Goal: Task Accomplishment & Management: Use online tool/utility

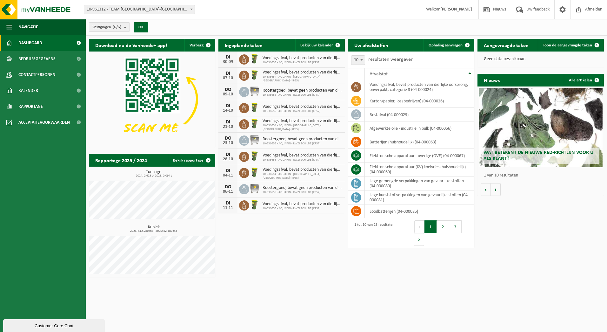
click at [179, 9] on span "10-961312 - TEAM [GEOGRAPHIC_DATA]-[GEOGRAPHIC_DATA]" at bounding box center [139, 9] width 111 height 9
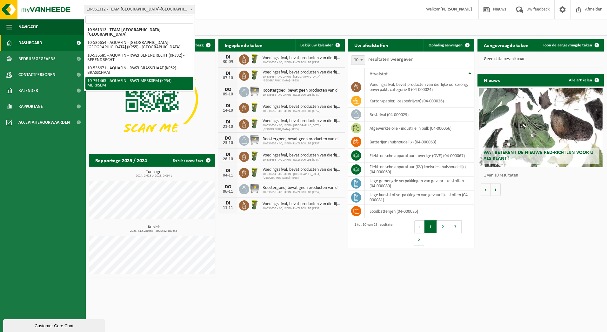
drag, startPoint x: 155, startPoint y: 63, endPoint x: 152, endPoint y: 75, distance: 12.1
select select "30221"
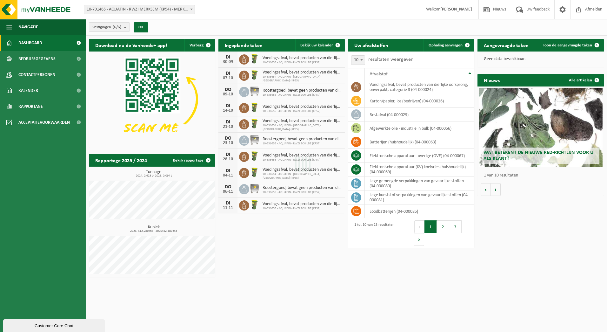
click at [152, 75] on div "Even geduld. Door de grote hoeveelheid gegevens duurt het laden even." at bounding box center [303, 166] width 607 height 332
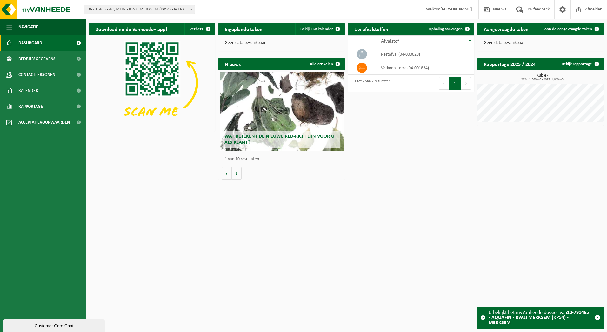
click at [254, 43] on p "Geen data beschikbaar." at bounding box center [282, 43] width 114 height 4
click at [590, 30] on span "Toon de aangevraagde taken" at bounding box center [567, 29] width 49 height 4
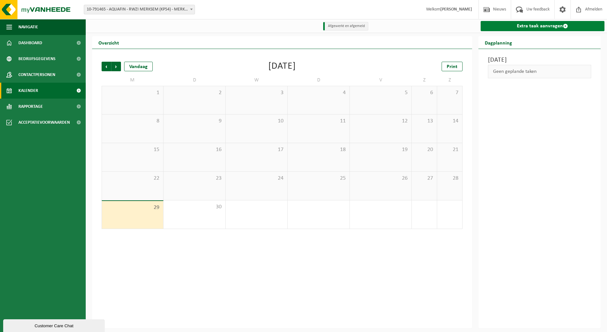
click at [539, 29] on link "Extra taak aanvragen" at bounding box center [543, 26] width 124 height 10
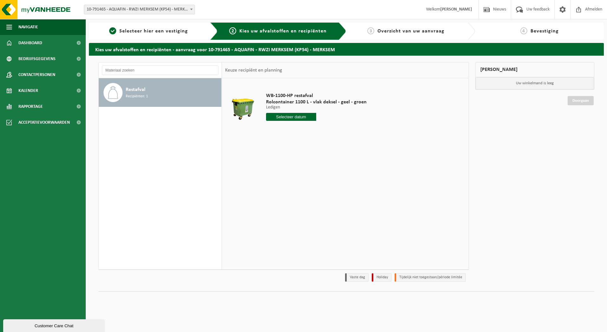
click at [294, 114] on input "text" at bounding box center [291, 117] width 51 height 8
click at [273, 160] on div "6" at bounding box center [272, 163] width 11 height 10
type input "Van 2025-10-06"
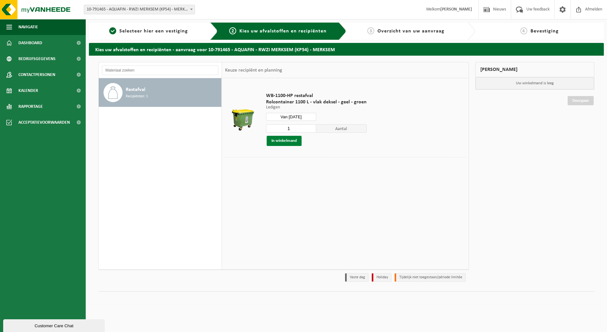
click at [292, 141] on button "In winkelmand" at bounding box center [284, 141] width 35 height 10
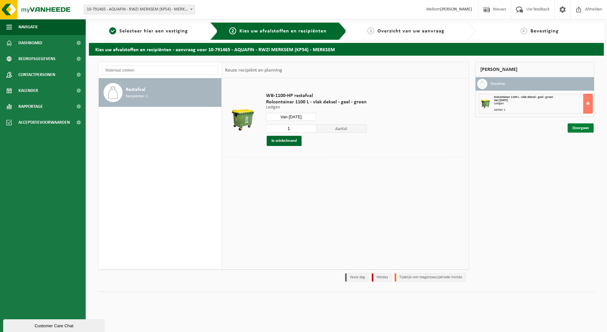
click at [577, 129] on link "Doorgaan" at bounding box center [581, 127] width 26 height 9
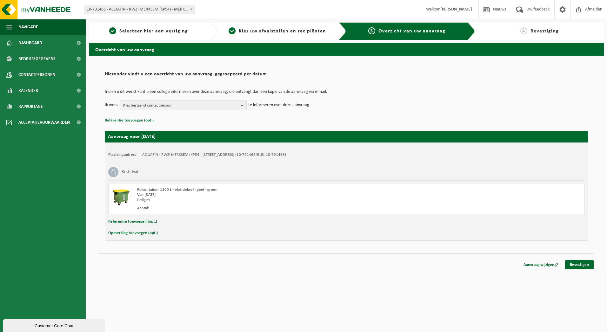
click at [211, 101] on span "Kies bestaand contactpersoon" at bounding box center [180, 106] width 115 height 10
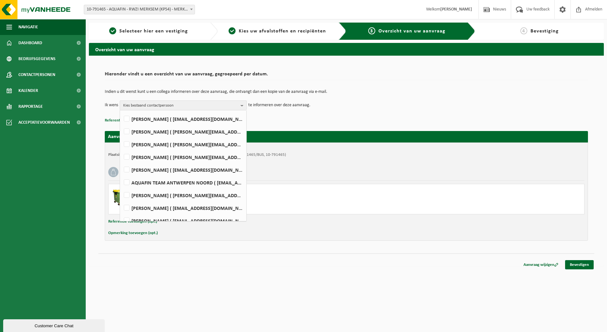
scroll to position [95, 0]
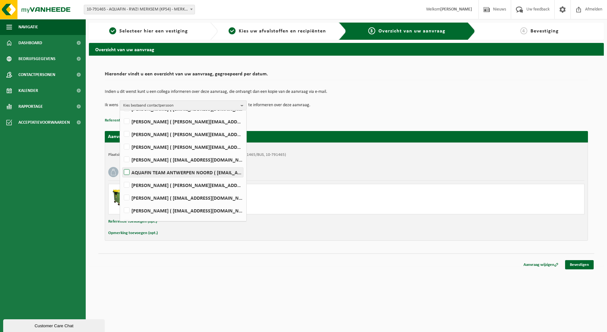
click at [200, 169] on label "AQUAFIN TEAM ANTWERPEN NOORD ( team-antwerpen-noord@aquafin.be )" at bounding box center [183, 172] width 121 height 10
click at [122, 164] on input "AQUAFIN TEAM ANTWERPEN NOORD ( team-antwerpen-noord@aquafin.be )" at bounding box center [121, 164] width 0 height 0
checkbox input "true"
click at [336, 119] on p "Referentie toevoegen (opt.)" at bounding box center [346, 120] width 483 height 8
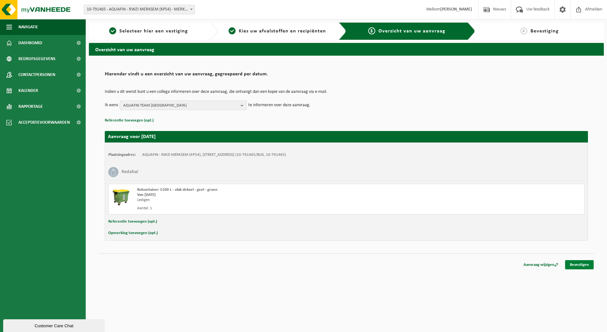
click at [578, 263] on link "Bevestigen" at bounding box center [579, 264] width 29 height 9
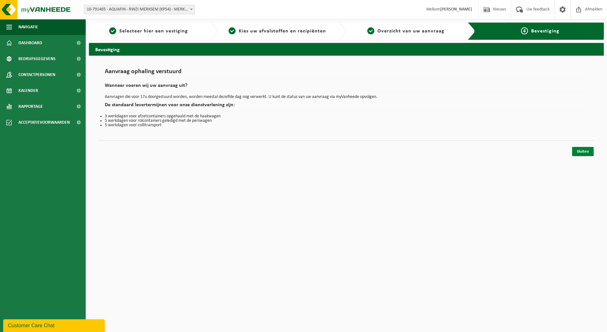
click at [574, 151] on link "Sluiten" at bounding box center [583, 151] width 22 height 9
